Goal: Task Accomplishment & Management: Use online tool/utility

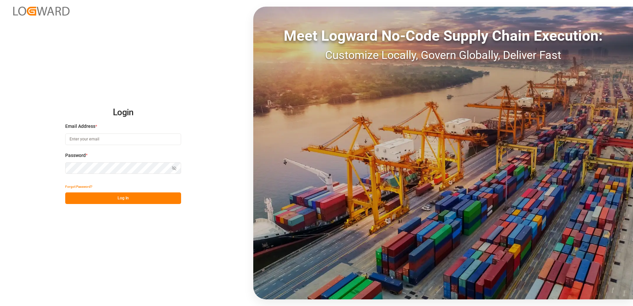
click at [143, 137] on input at bounding box center [123, 140] width 116 height 12
type input "[EMAIL_ADDRESS][PERSON_NAME][DOMAIN_NAME]"
click at [128, 196] on button "Log In" at bounding box center [123, 198] width 116 height 12
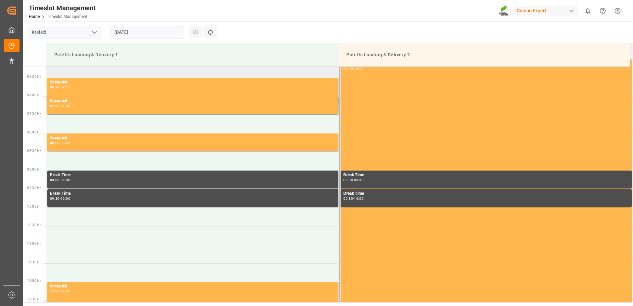
scroll to position [127, 0]
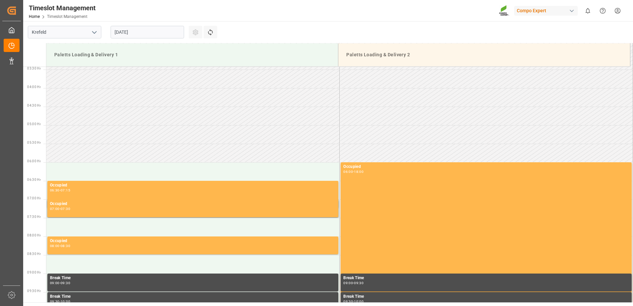
click at [177, 31] on input "[DATE]" at bounding box center [148, 32] width 74 height 13
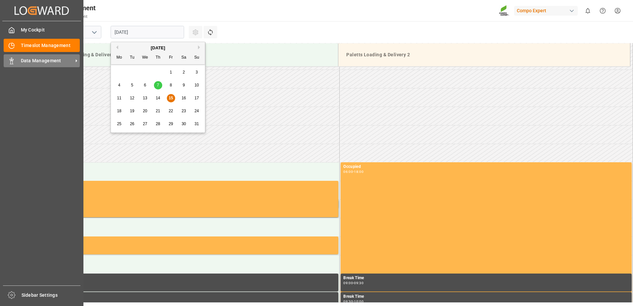
click at [40, 62] on span "Data Management" at bounding box center [47, 60] width 52 height 7
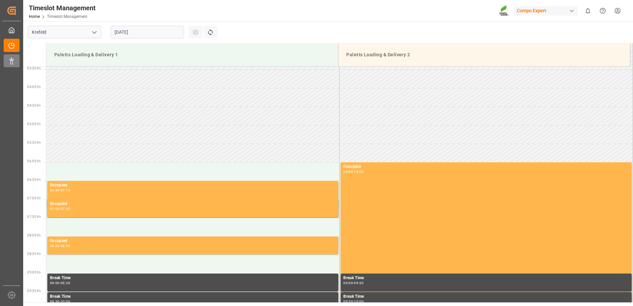
drag, startPoint x: 40, startPoint y: 62, endPoint x: 17, endPoint y: 59, distance: 24.1
click at [17, 59] on div "Data Management Data Management" at bounding box center [12, 60] width 16 height 13
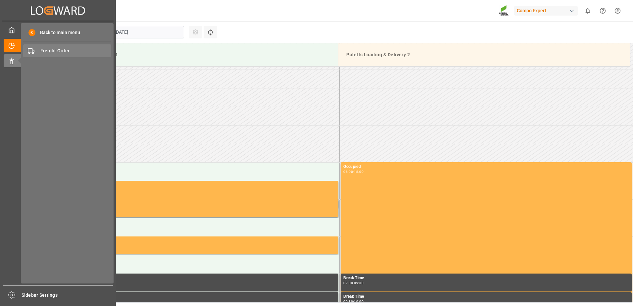
click at [89, 50] on span "Freight Order" at bounding box center [75, 50] width 71 height 7
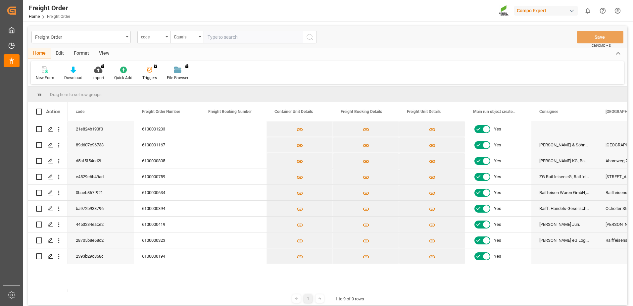
click at [278, 42] on input "text" at bounding box center [253, 37] width 99 height 13
click at [244, 35] on input "20250815-205-0150" at bounding box center [253, 37] width 99 height 13
click at [245, 35] on input "20250815-205-0150" at bounding box center [253, 37] width 99 height 13
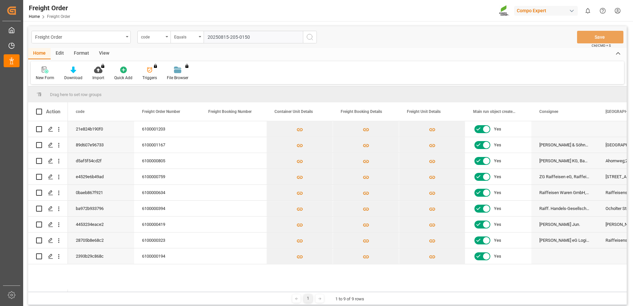
click at [245, 35] on input "20250815-205-0150" at bounding box center [253, 37] width 99 height 13
paste input "6100001203"
type input "6100001203"
click at [144, 38] on div "code" at bounding box center [152, 36] width 23 height 8
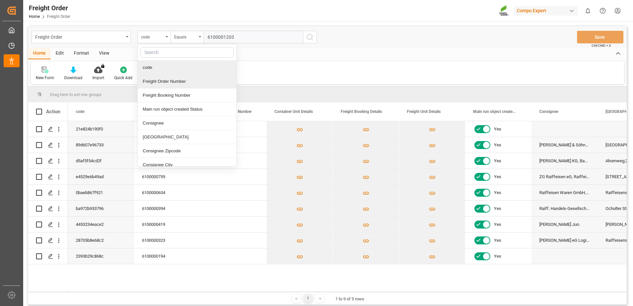
click at [160, 81] on div "Freight Order Number" at bounding box center [187, 82] width 99 height 14
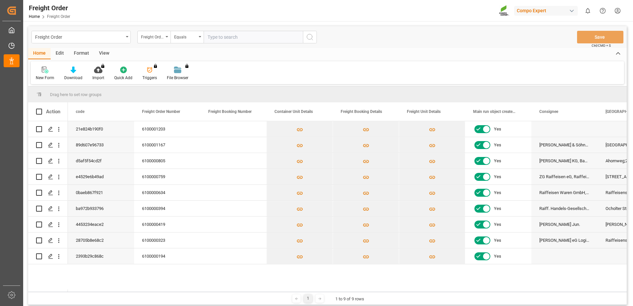
click at [293, 36] on input "text" at bounding box center [253, 37] width 99 height 13
paste input "6100001203"
type input "6100001203"
click at [316, 37] on button "search button" at bounding box center [310, 37] width 14 height 13
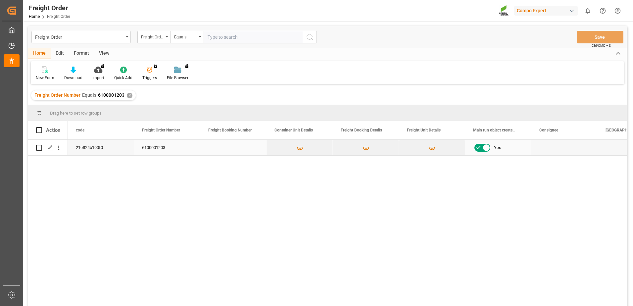
click at [39, 145] on input "Press Space to toggle row selection (unchecked)" at bounding box center [39, 148] width 6 height 6
checkbox input "true"
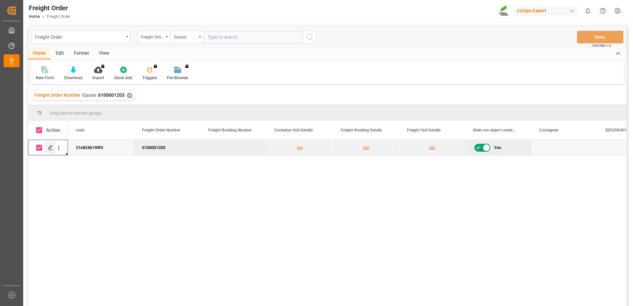
click at [48, 147] on icon "Press SPACE to deselect this row." at bounding box center [50, 147] width 5 height 5
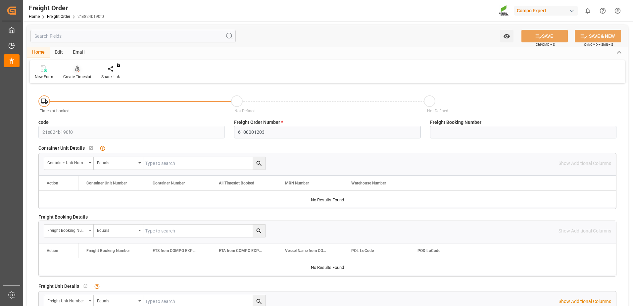
click at [75, 74] on div "Create Timeslot" at bounding box center [77, 77] width 28 height 6
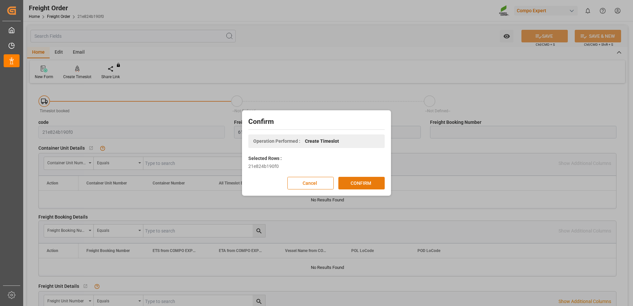
click at [374, 183] on button "CONFIRM" at bounding box center [362, 183] width 46 height 13
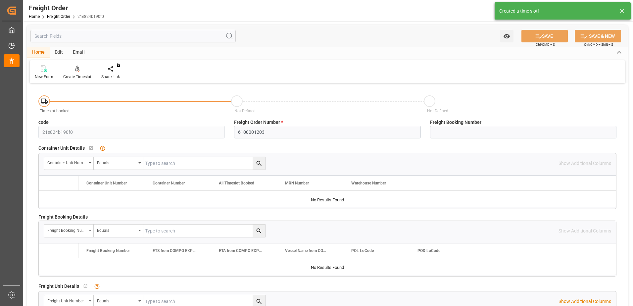
type input "21e824b190f0"
type input "6100001203"
type input "No"
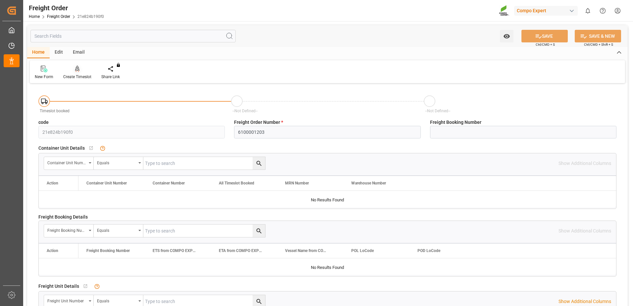
click at [73, 71] on div at bounding box center [77, 68] width 28 height 7
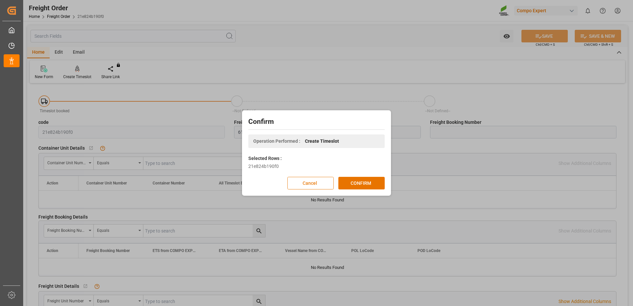
click at [326, 185] on button "Cancel" at bounding box center [311, 183] width 46 height 13
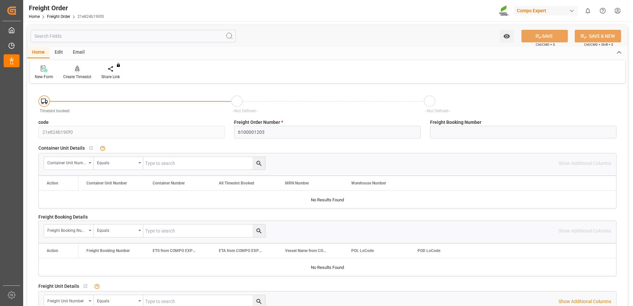
click at [77, 75] on div "Create Timeslot" at bounding box center [77, 77] width 28 height 6
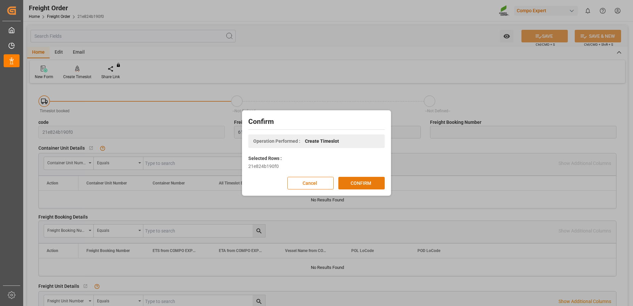
click at [366, 179] on button "CONFIRM" at bounding box center [362, 183] width 46 height 13
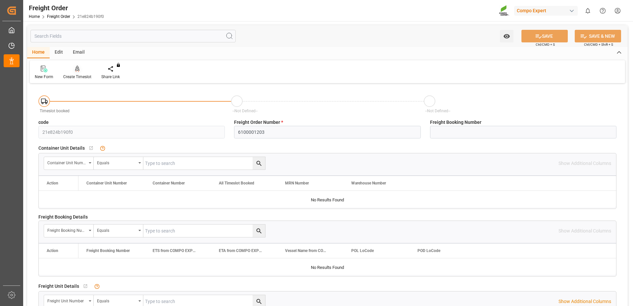
click at [73, 75] on div "Create Timeslot" at bounding box center [77, 77] width 28 height 6
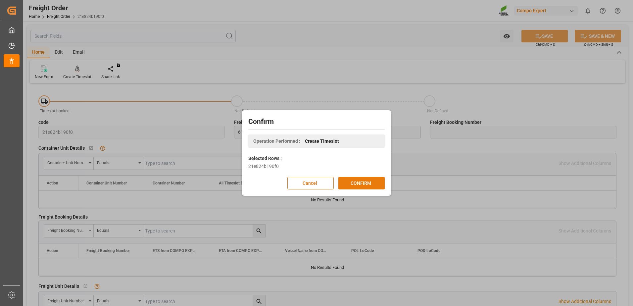
click at [349, 182] on button "CONFIRM" at bounding box center [362, 183] width 46 height 13
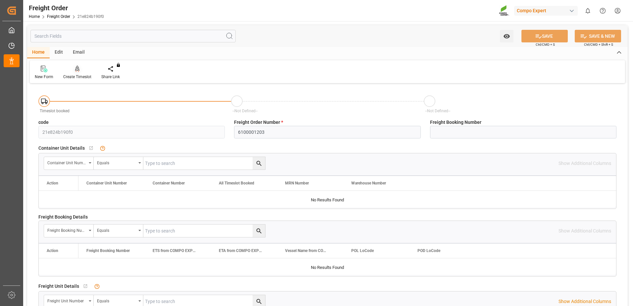
click at [80, 71] on div at bounding box center [77, 68] width 28 height 7
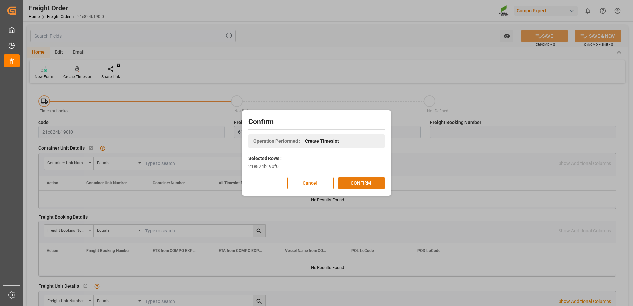
click at [363, 182] on button "CONFIRM" at bounding box center [362, 183] width 46 height 13
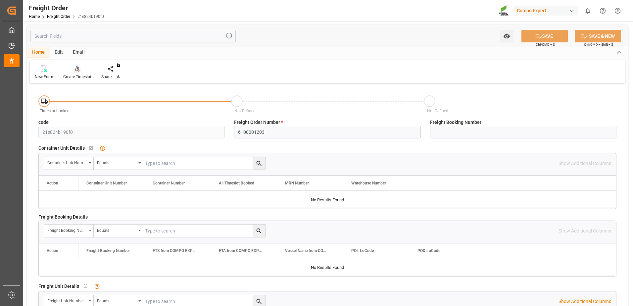
click at [73, 77] on div "Create Timeslot" at bounding box center [77, 77] width 28 height 6
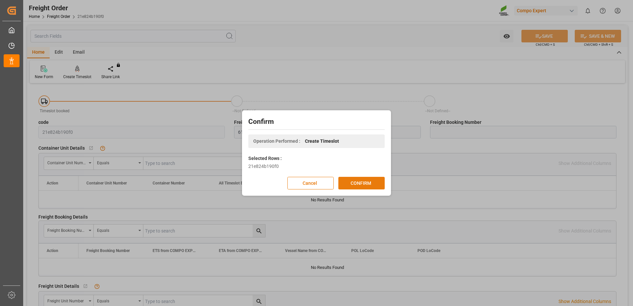
click at [358, 183] on button "CONFIRM" at bounding box center [362, 183] width 46 height 13
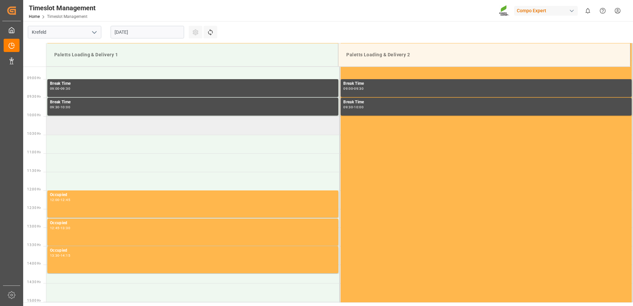
scroll to position [330, 0]
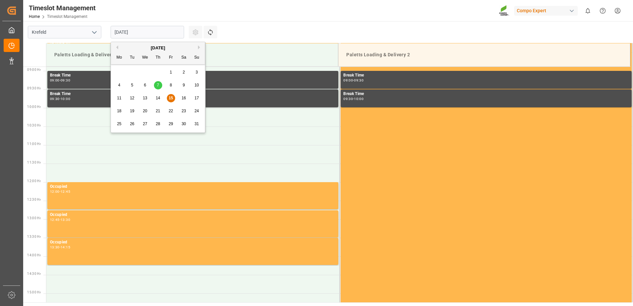
click at [174, 33] on input "[DATE]" at bounding box center [148, 32] width 74 height 13
click at [118, 110] on span "18" at bounding box center [119, 111] width 4 height 5
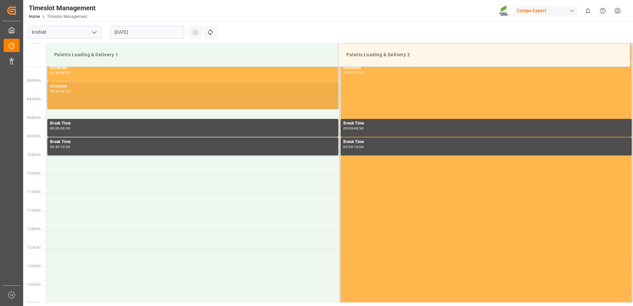
scroll to position [363, 0]
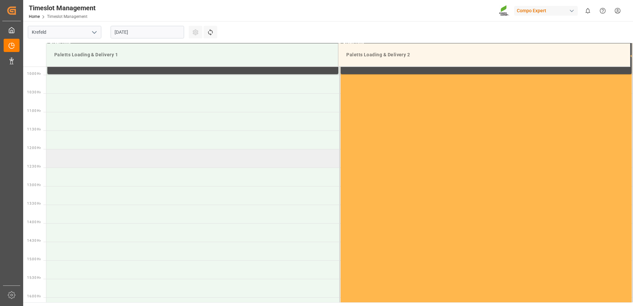
click at [77, 159] on td at bounding box center [193, 158] width 294 height 19
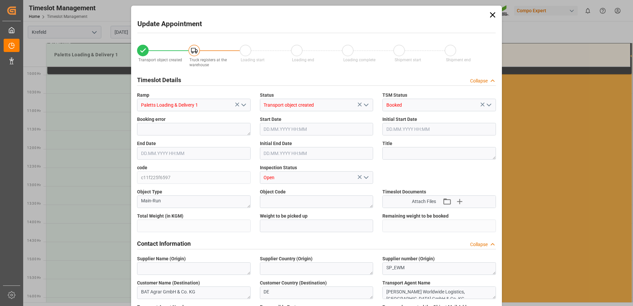
type input "20266.9324"
type input "0"
type input "18.08.2025 12:00"
type input "18.08.2025 12:30"
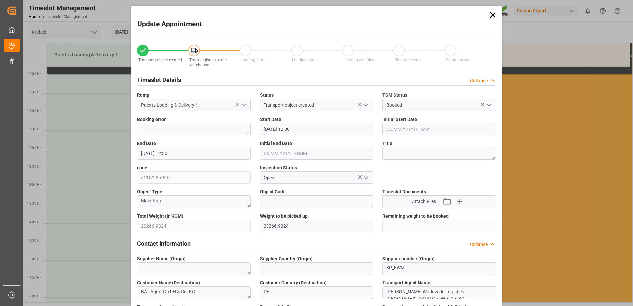
type input "14.08.2025 17:03"
type input "15.08.2025 07:32"
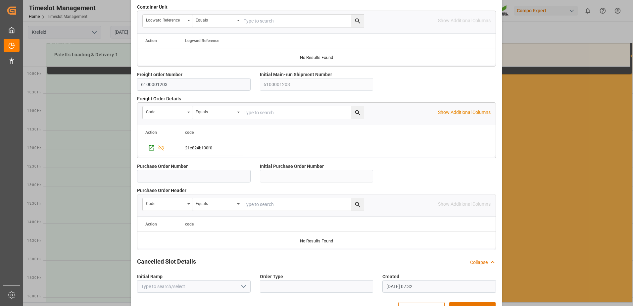
scroll to position [569, 0]
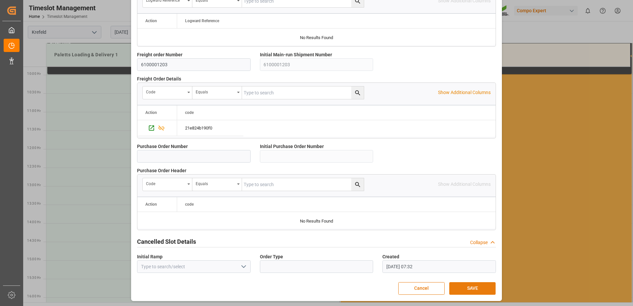
click at [477, 285] on button "SAVE" at bounding box center [473, 288] width 46 height 13
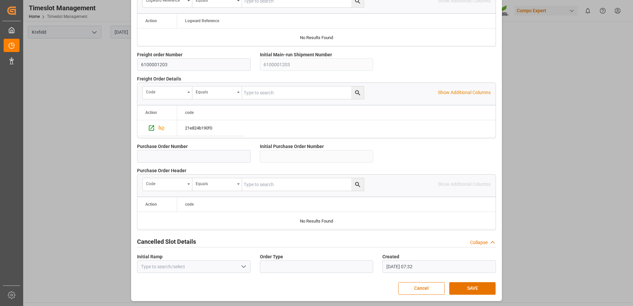
click at [467, 283] on main "Krefeld 18.08.2025 Settings Refresh Time Slots" at bounding box center [327, 161] width 609 height 281
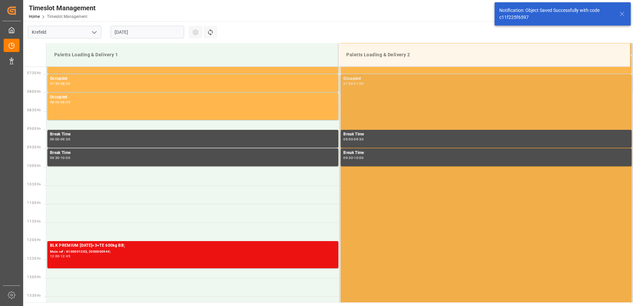
scroll to position [404, 0]
